Goal: Task Accomplishment & Management: Use online tool/utility

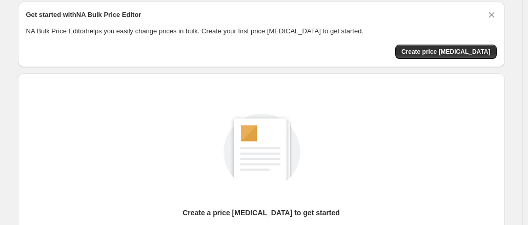
scroll to position [38, 0]
click at [474, 50] on span "Create price change job" at bounding box center [445, 51] width 89 height 8
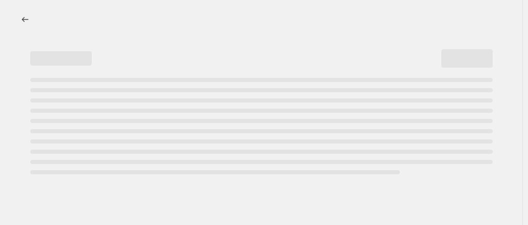
select select "percentage"
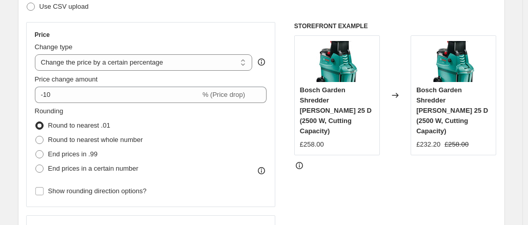
scroll to position [167, 0]
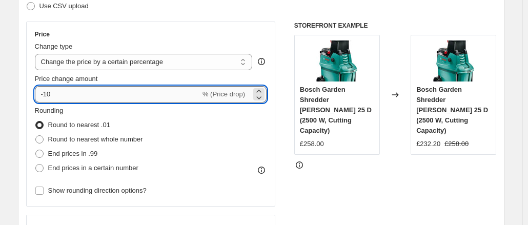
click at [99, 91] on input "-10" at bounding box center [117, 94] width 165 height 16
drag, startPoint x: 53, startPoint y: 88, endPoint x: 46, endPoint y: 90, distance: 7.0
click at [46, 90] on input "-10" at bounding box center [117, 94] width 165 height 16
type input "-30"
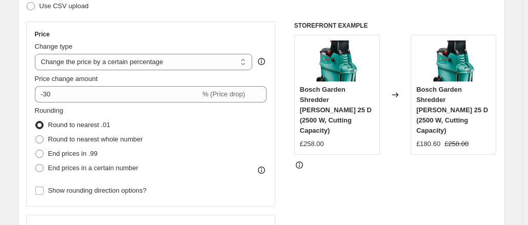
click at [207, 121] on div "Rounding Round to nearest .01 Round to nearest whole number End prices in .99 E…" at bounding box center [151, 141] width 232 height 70
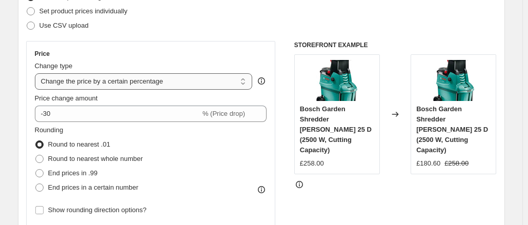
click at [144, 85] on select "Change the price to a certain amount Change the price by a certain amount Chang…" at bounding box center [144, 81] width 218 height 16
click at [192, 50] on div "Price" at bounding box center [151, 54] width 232 height 8
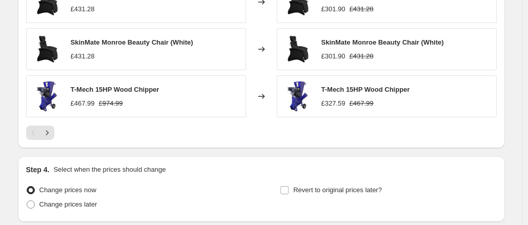
scroll to position [799, 0]
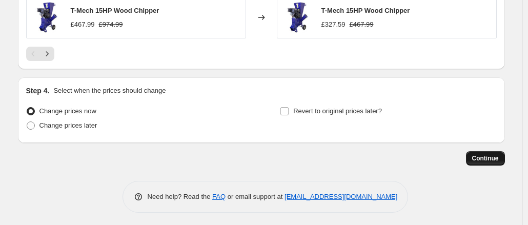
click at [479, 151] on button "Continue" at bounding box center [485, 158] width 39 height 14
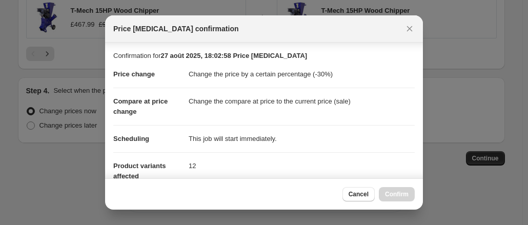
scroll to position [204, 0]
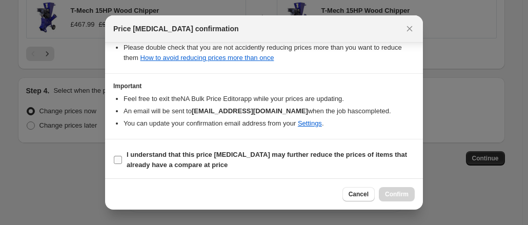
click at [116, 159] on input "I understand that this price change job may further reduce the prices of items …" at bounding box center [118, 160] width 8 height 8
checkbox input "true"
click at [384, 190] on button "Confirm" at bounding box center [397, 194] width 36 height 14
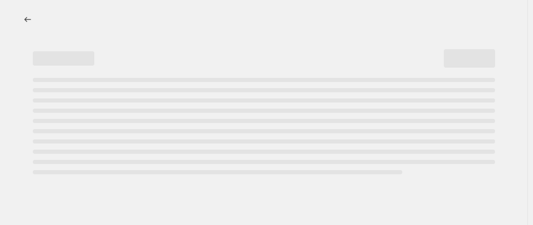
select select "percentage"
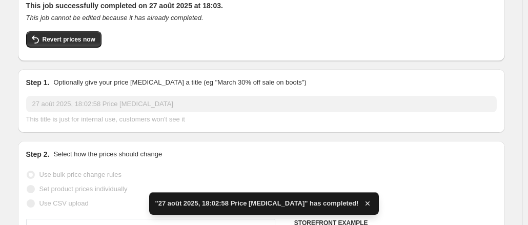
scroll to position [86, 0]
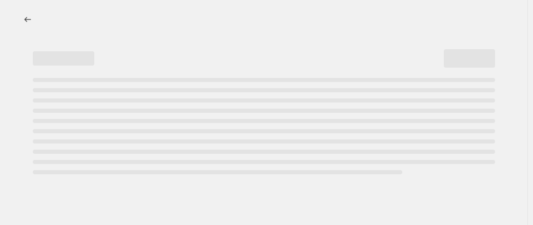
select select "percentage"
